Goal: Contribute content

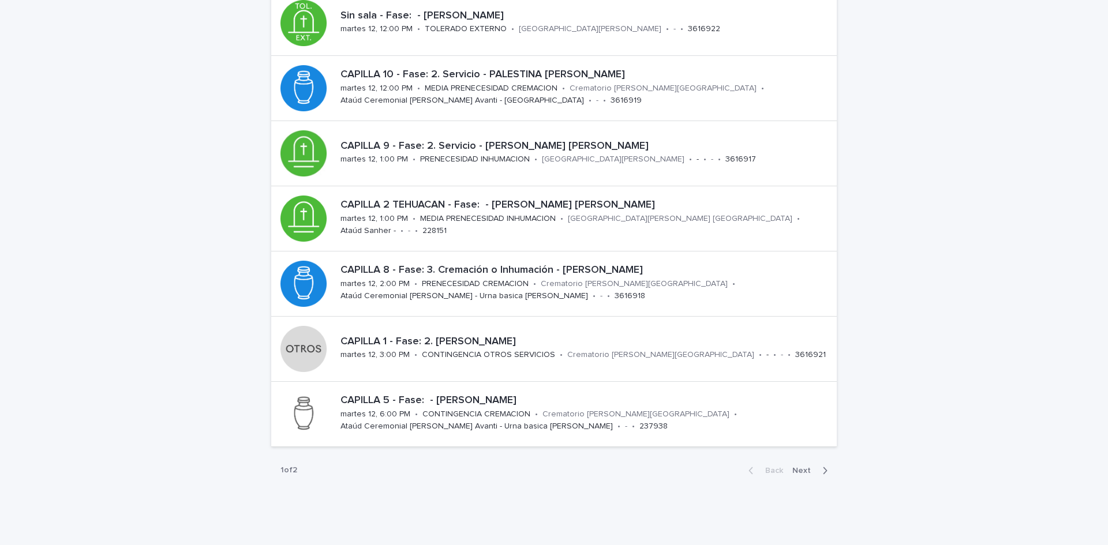
scroll to position [330, 0]
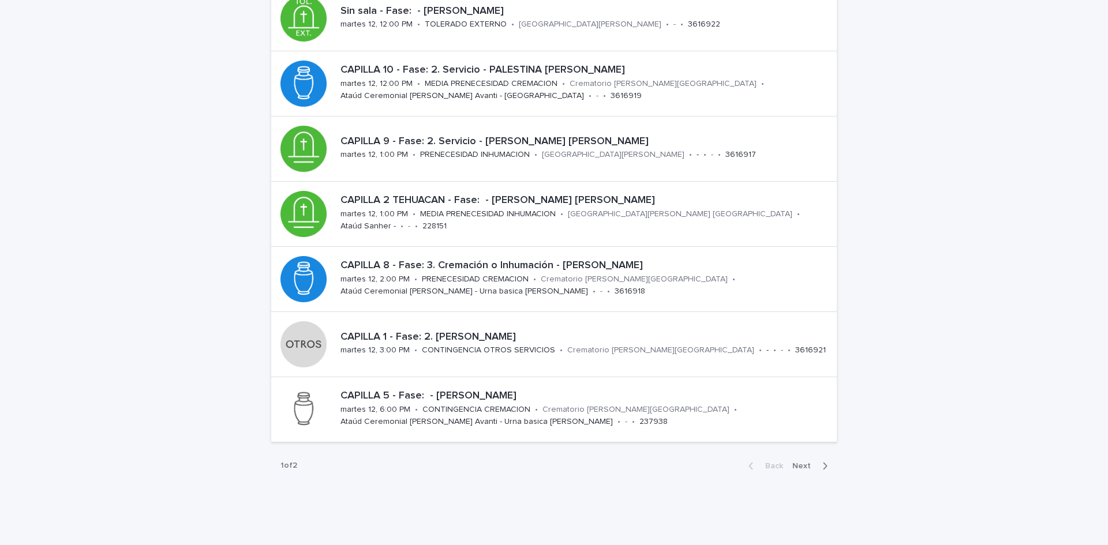
click at [824, 463] on icon "button" at bounding box center [826, 466] width 4 height 7
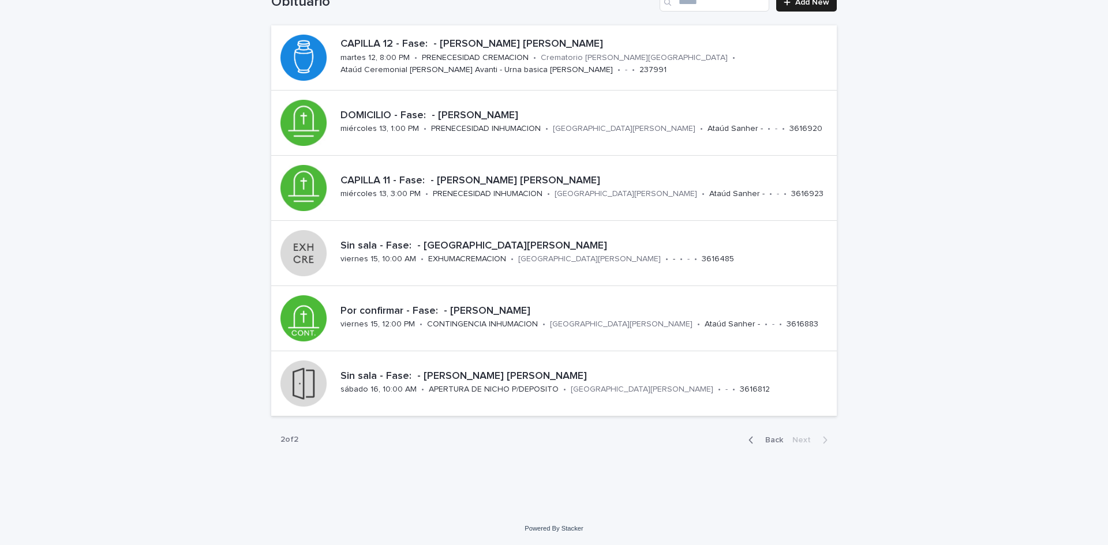
scroll to position [95, 0]
click at [525, 110] on p "DOMICILIO - Fase: - [PERSON_NAME]" at bounding box center [586, 116] width 492 height 13
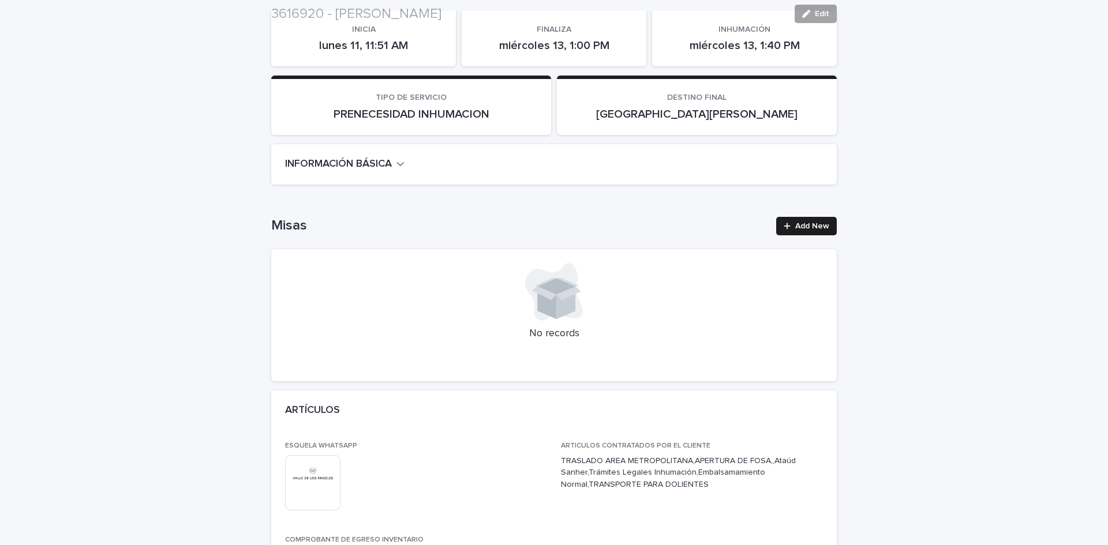
scroll to position [318, 0]
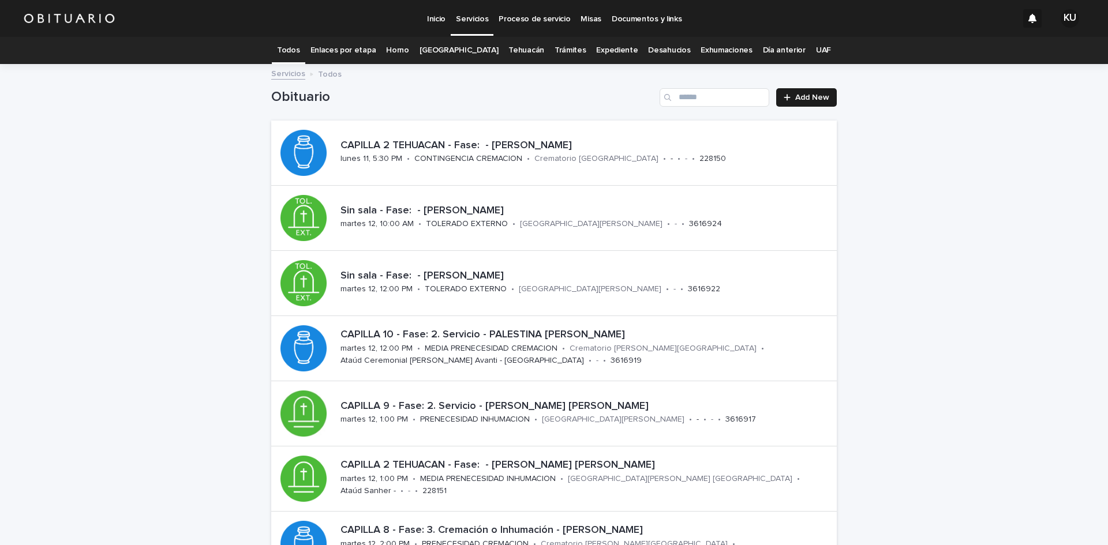
click at [1098, 542] on div "Loading... Saving… Loading... Saving… Obituario Add New CAPILLA 2 TEHUACAN - Fa…" at bounding box center [554, 466] width 1108 height 803
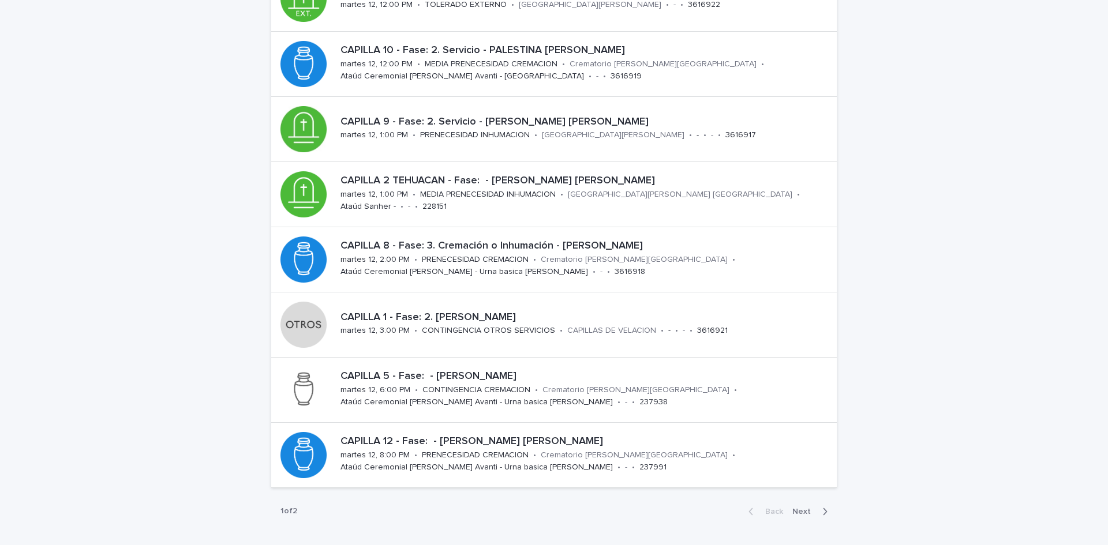
scroll to position [308, 0]
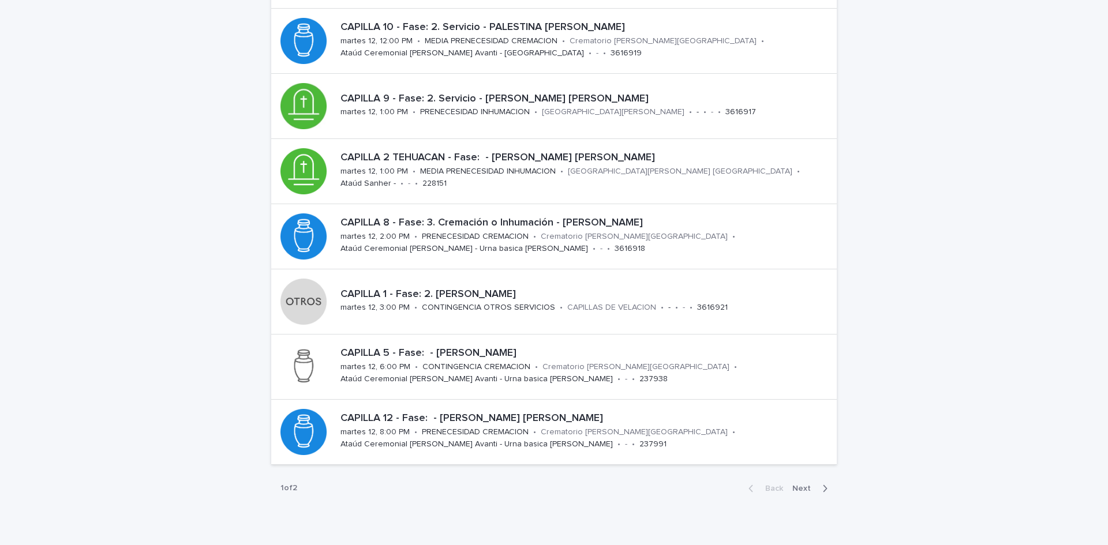
click at [804, 484] on button "Next" at bounding box center [812, 489] width 49 height 10
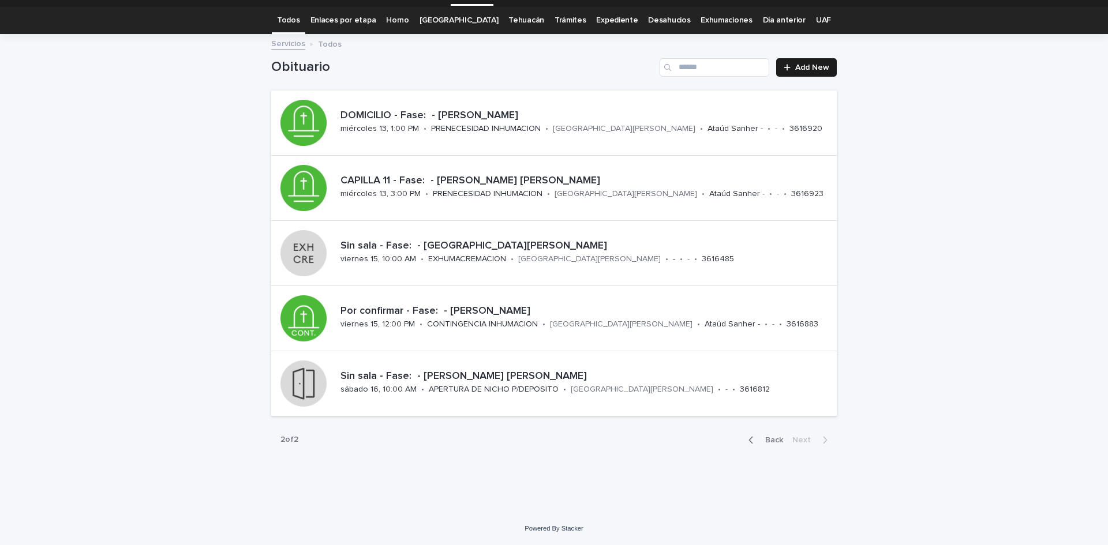
scroll to position [30, 0]
click at [530, 189] on p "PRENECESIDAD INHUMACION" at bounding box center [488, 194] width 110 height 10
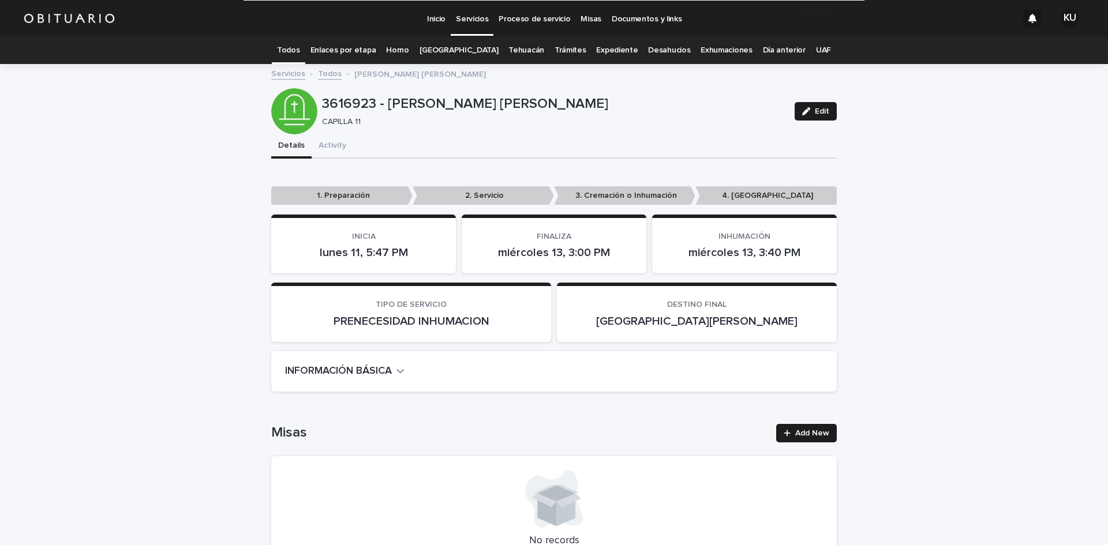
scroll to position [2723, 0]
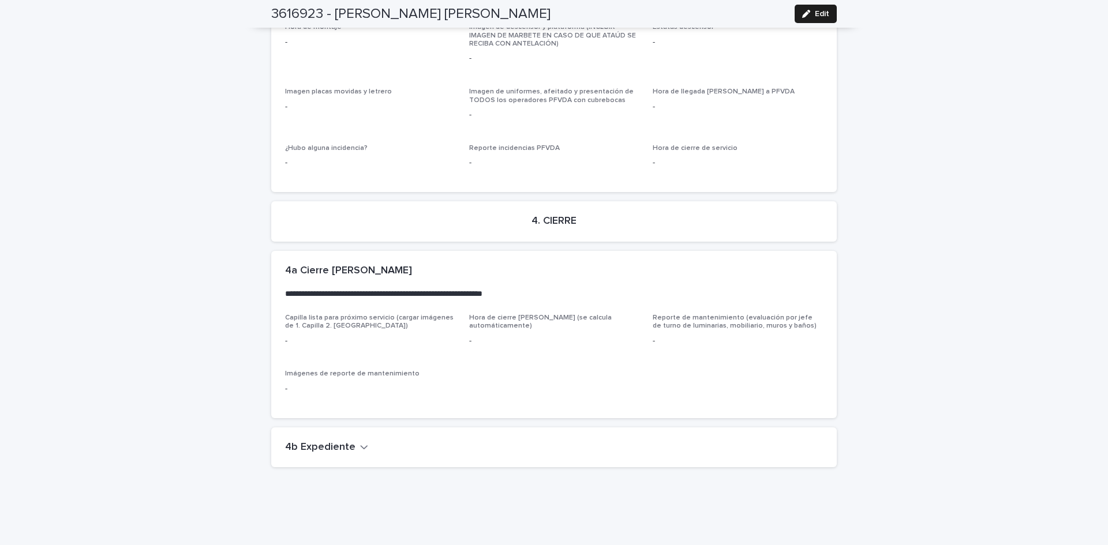
click at [360, 442] on icon "button" at bounding box center [364, 447] width 8 height 10
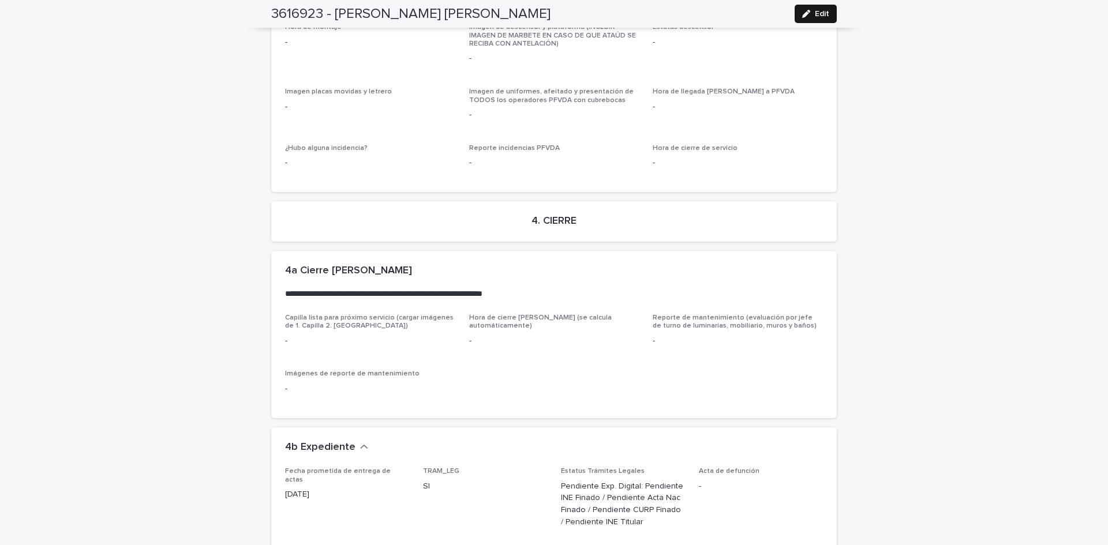
click at [815, 14] on span "Edit" at bounding box center [822, 14] width 14 height 8
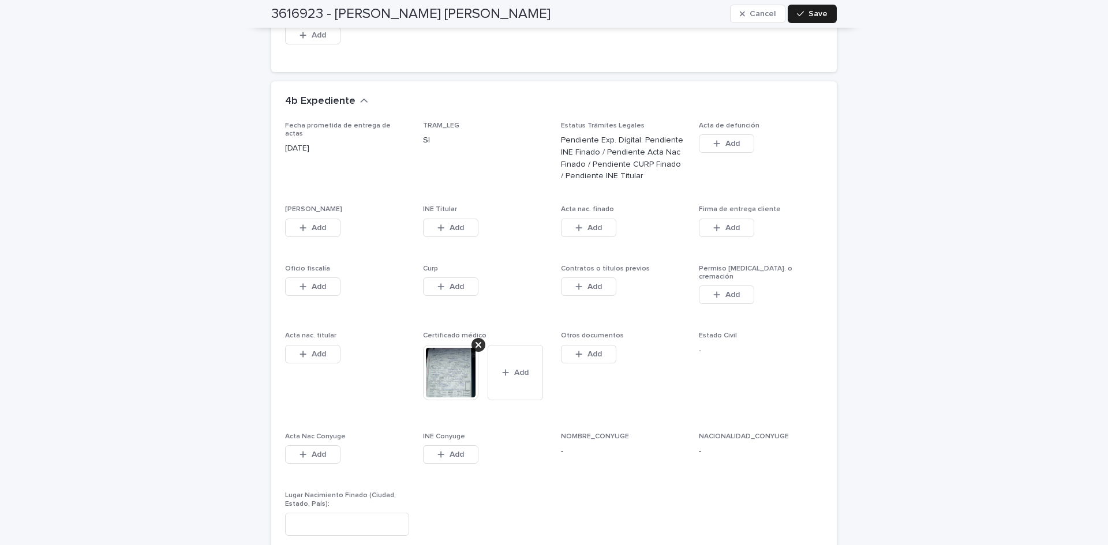
scroll to position [3464, 0]
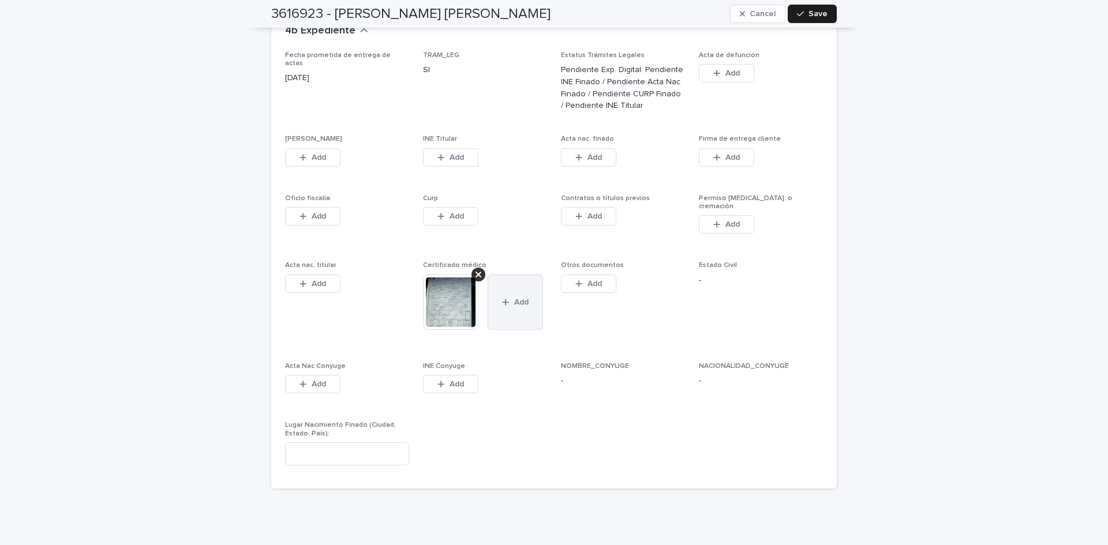
click at [522, 298] on span "Add" at bounding box center [521, 302] width 14 height 8
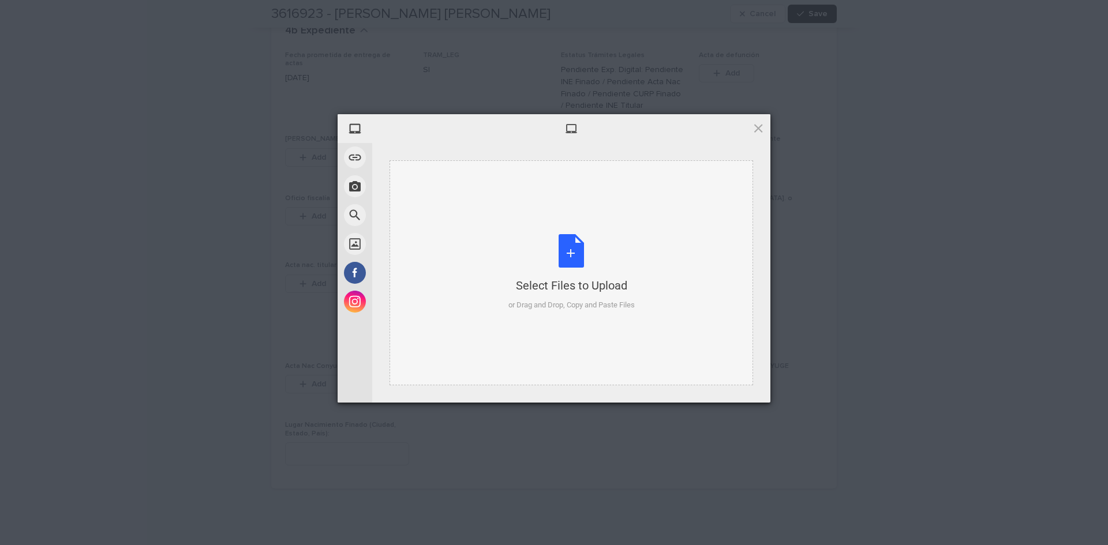
click at [580, 241] on div "Select Files to Upload or Drag and Drop, Copy and Paste Files" at bounding box center [571, 272] width 126 height 77
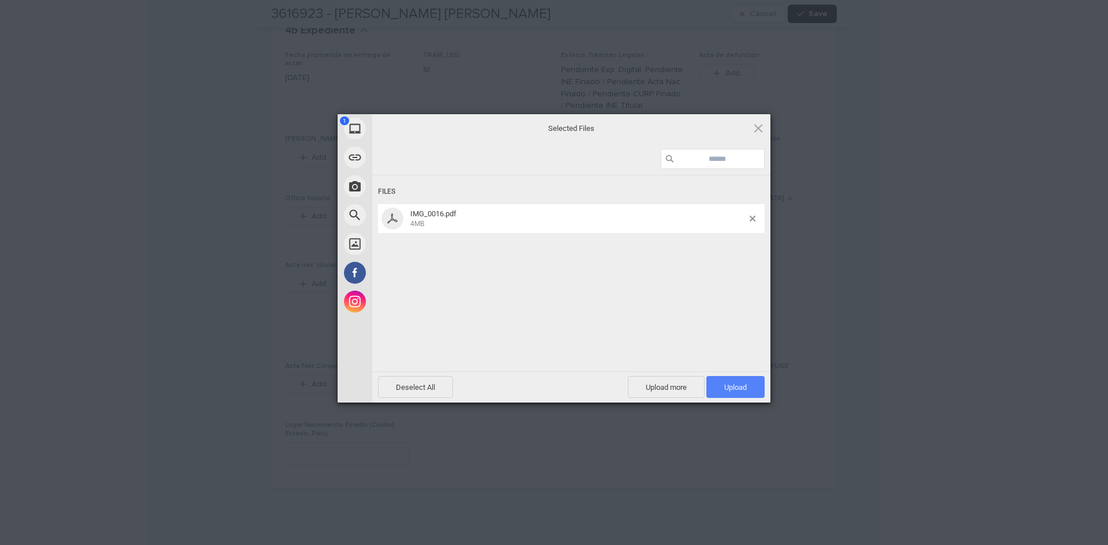
click at [724, 388] on span "Upload 1" at bounding box center [735, 387] width 23 height 9
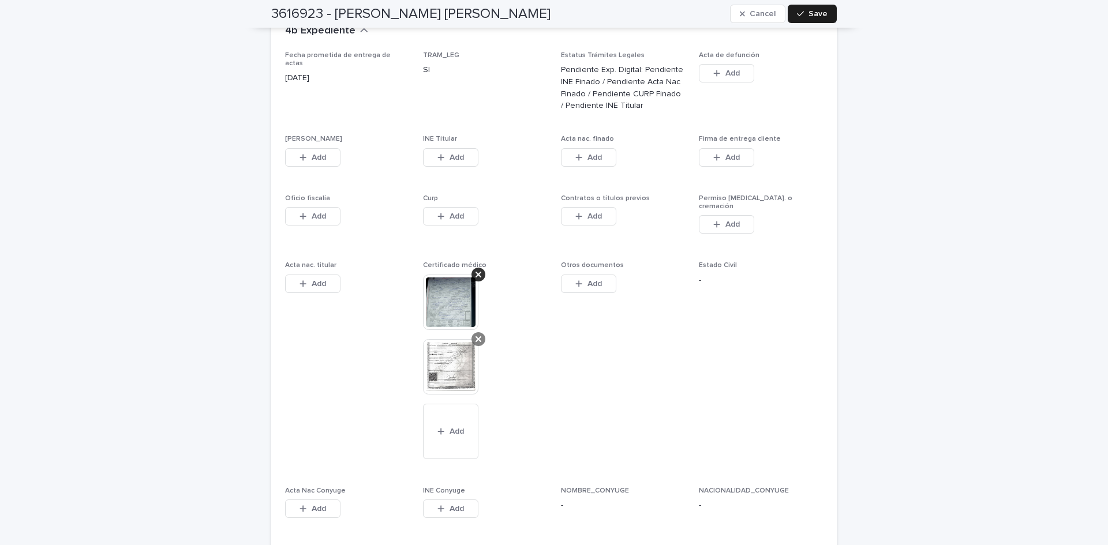
click at [476, 335] on icon at bounding box center [479, 339] width 6 height 9
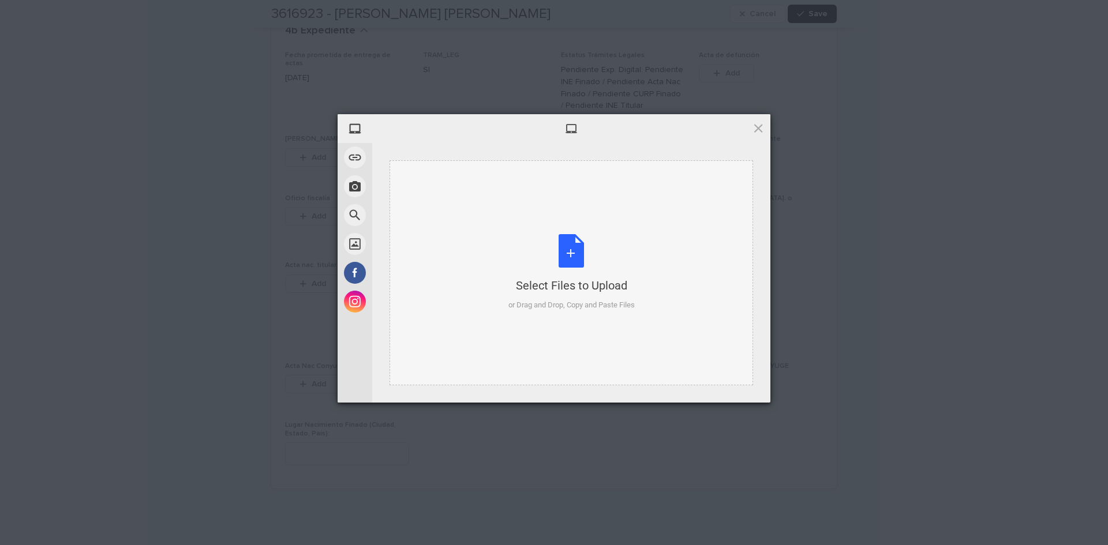
click at [578, 259] on div "Select Files to Upload or Drag and Drop, Copy and Paste Files" at bounding box center [571, 272] width 126 height 77
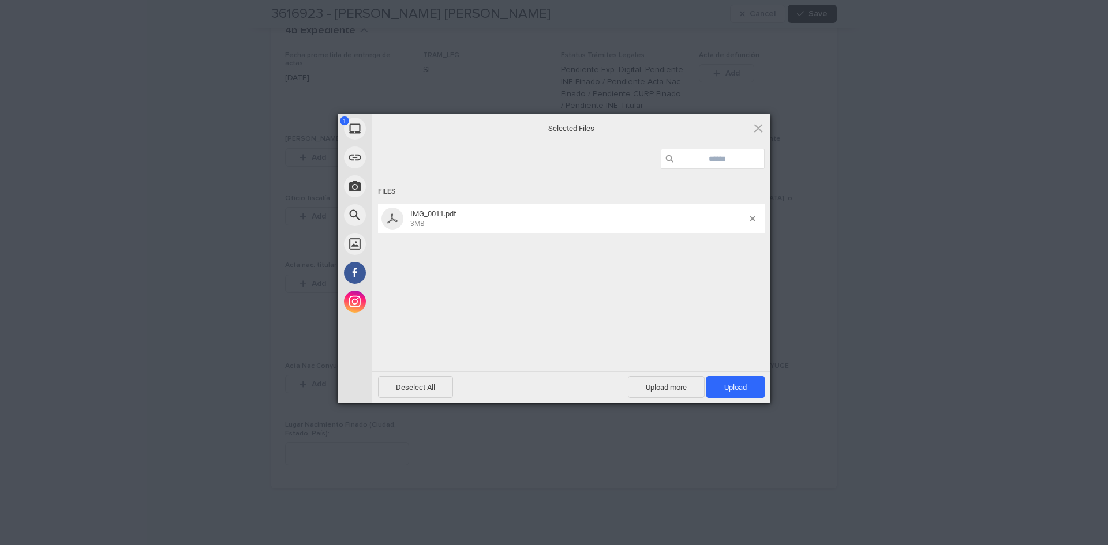
click at [734, 401] on div "Deselect All Upload more Upload 1" at bounding box center [571, 387] width 398 height 31
click at [743, 391] on span "Upload 1" at bounding box center [735, 387] width 23 height 9
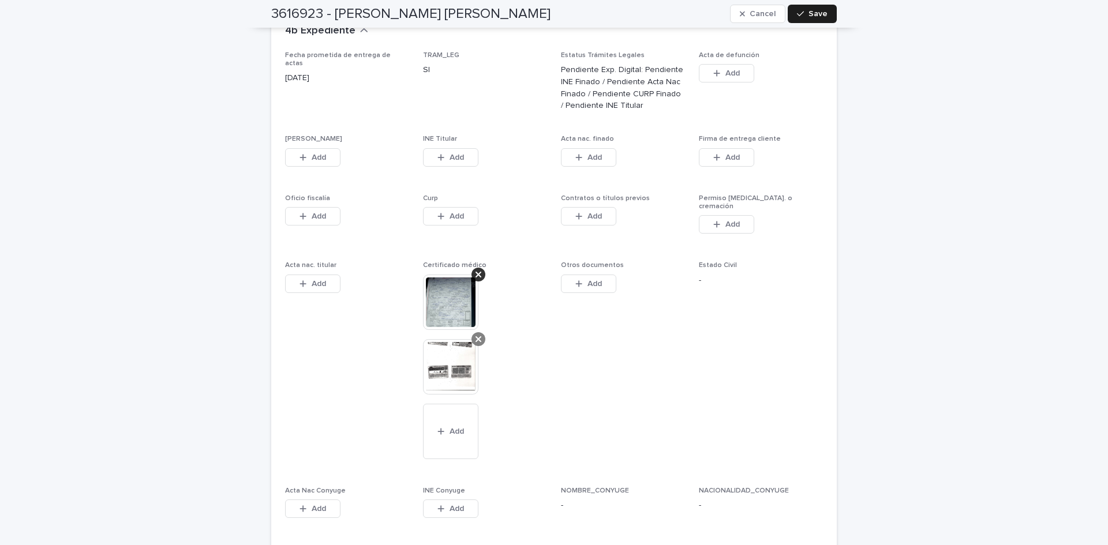
click at [479, 332] on div at bounding box center [478, 339] width 14 height 14
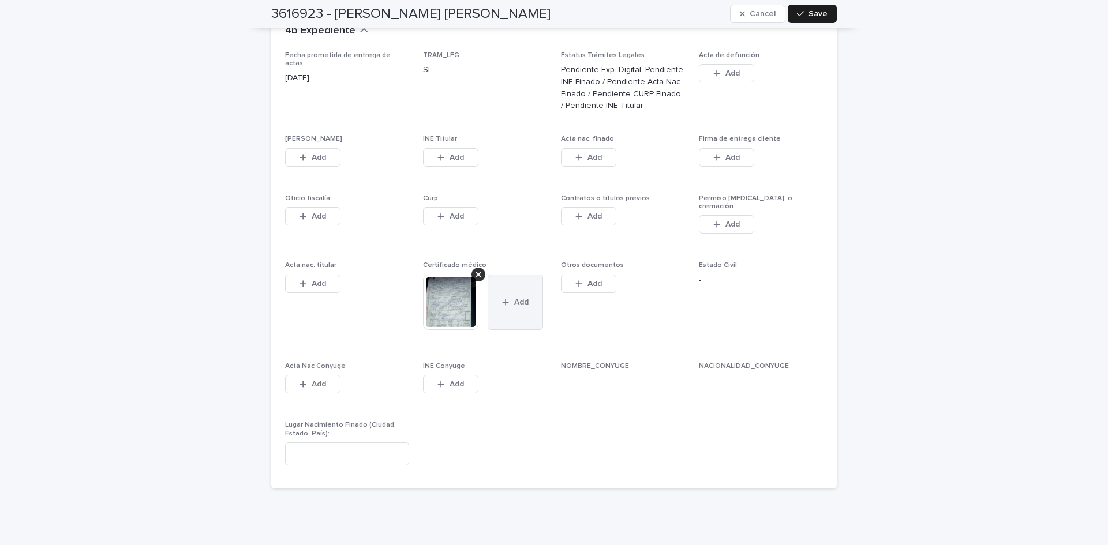
click at [523, 277] on button "Add" at bounding box center [515, 302] width 55 height 55
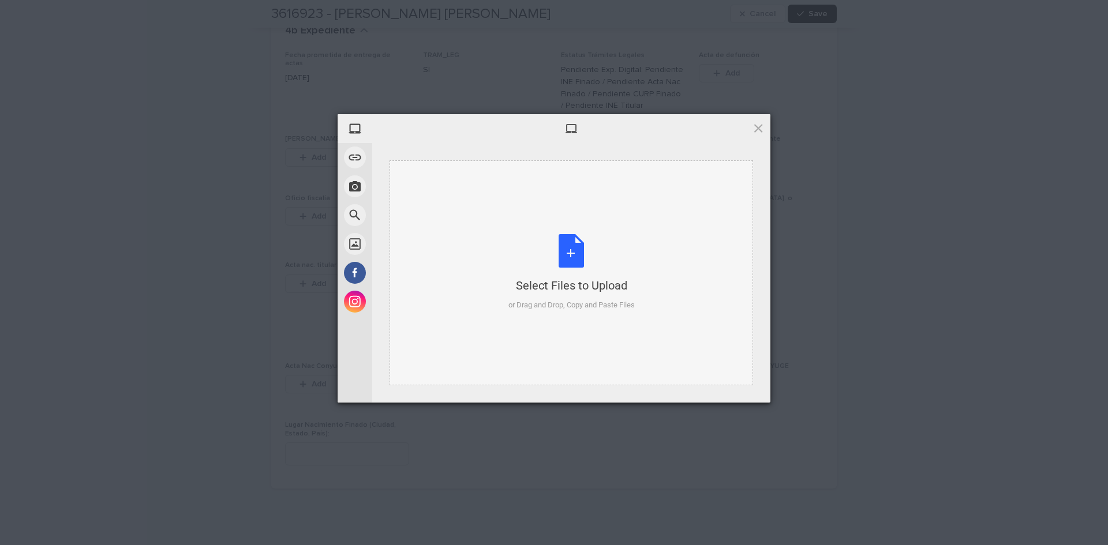
click at [577, 258] on div "Select Files to Upload or Drag and Drop, Copy and Paste Files" at bounding box center [571, 272] width 126 height 77
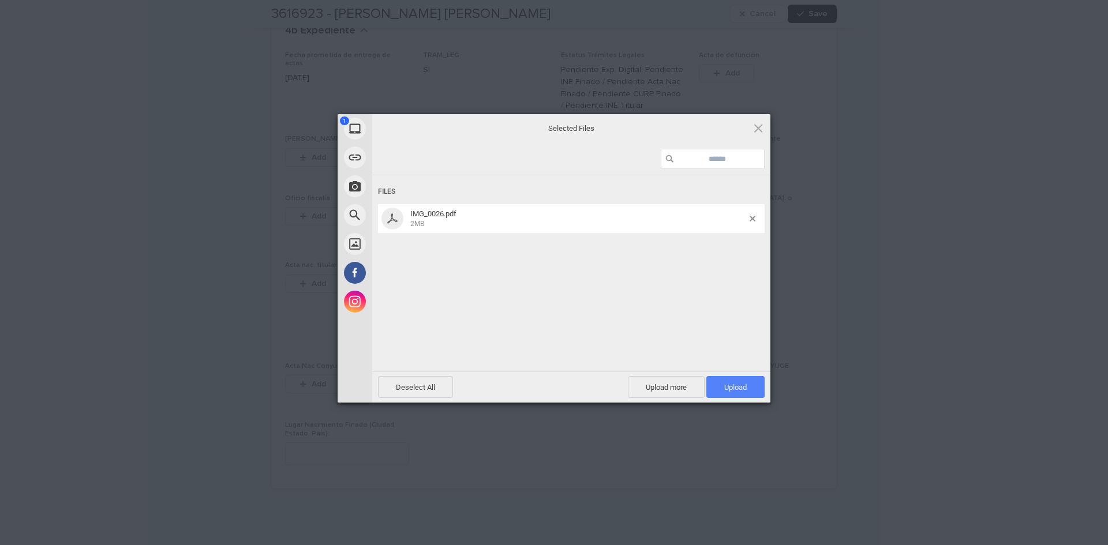
click at [721, 384] on span "Upload 1" at bounding box center [735, 387] width 58 height 22
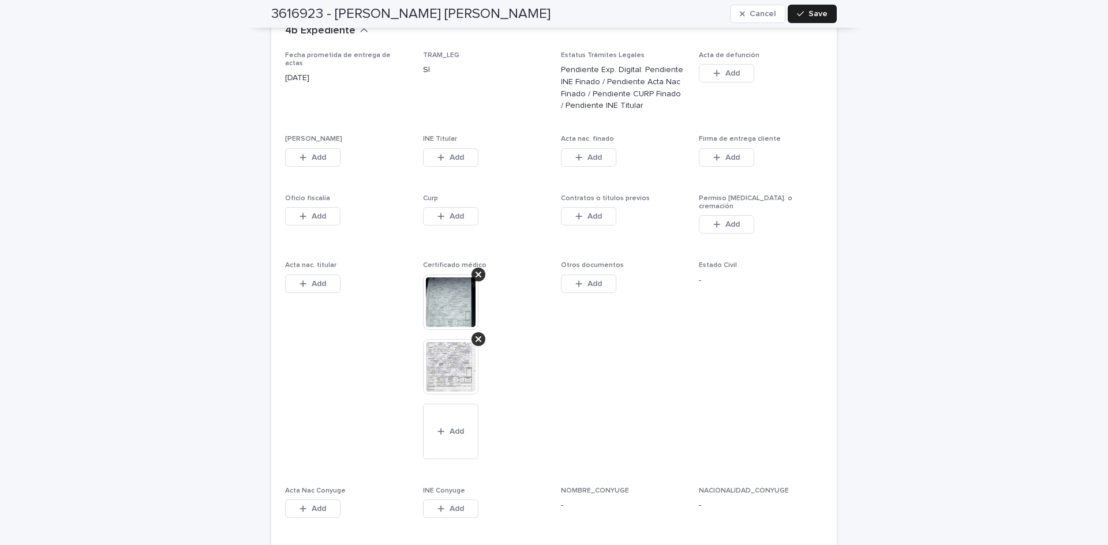
click at [445, 347] on img at bounding box center [450, 366] width 55 height 55
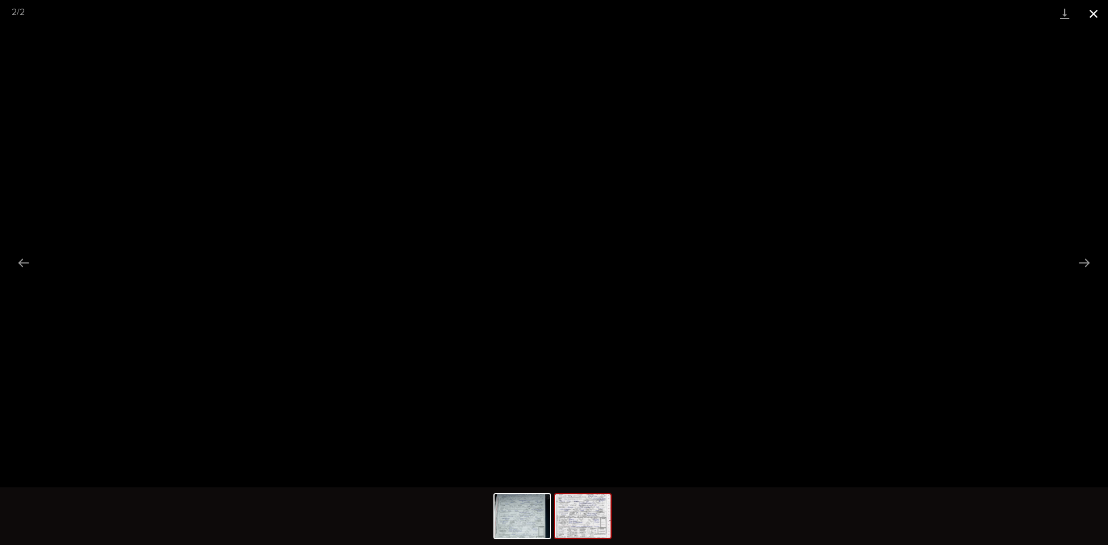
click at [1092, 17] on button "Close gallery" at bounding box center [1093, 13] width 29 height 27
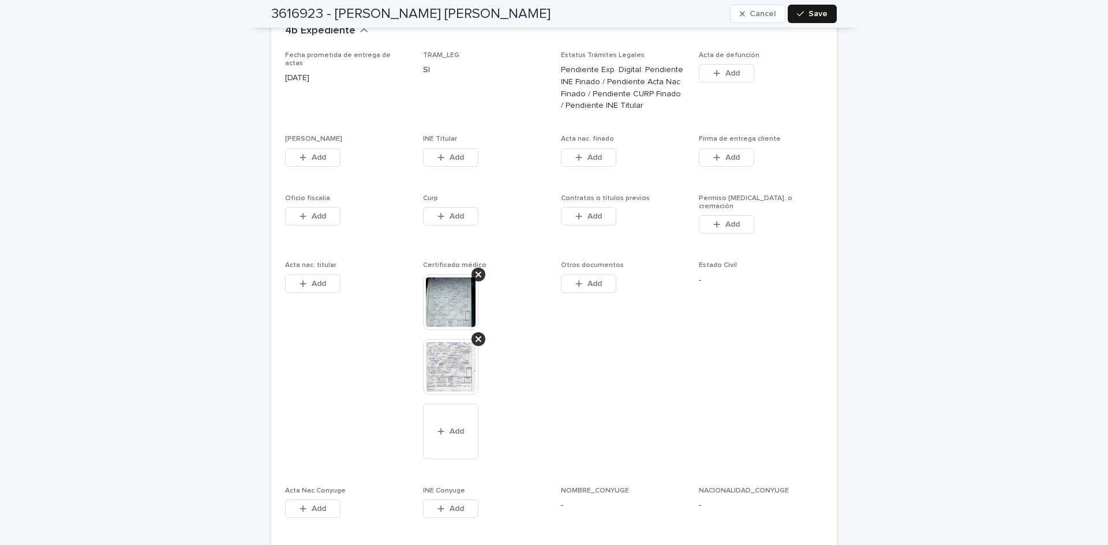
click at [798, 10] on icon "button" at bounding box center [800, 14] width 7 height 8
